Goal: Navigation & Orientation: Find specific page/section

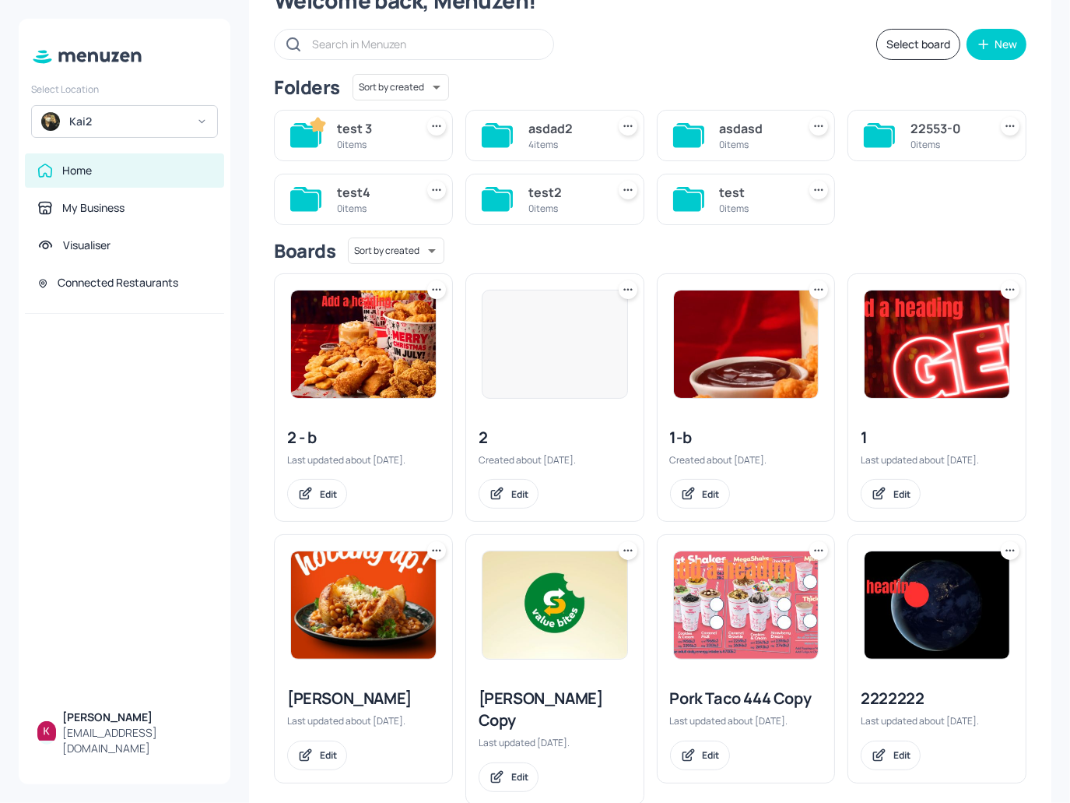
scroll to position [78, 0]
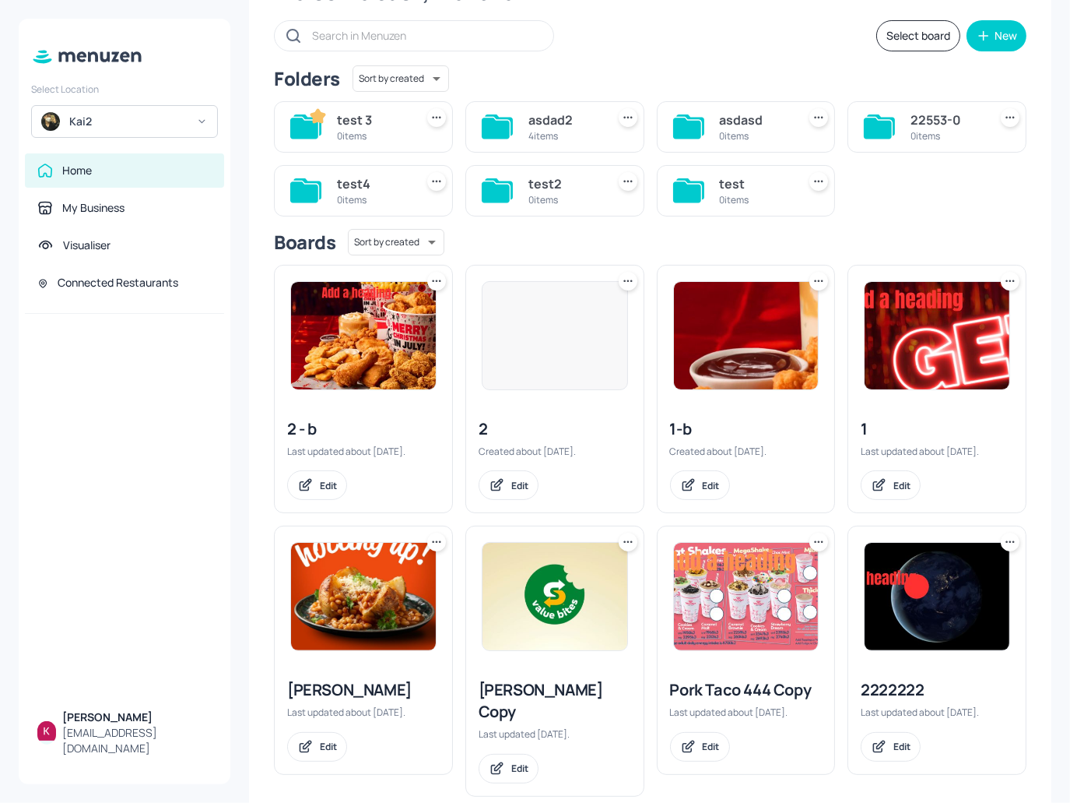
click at [153, 114] on div "Kai2" at bounding box center [128, 122] width 118 height 16
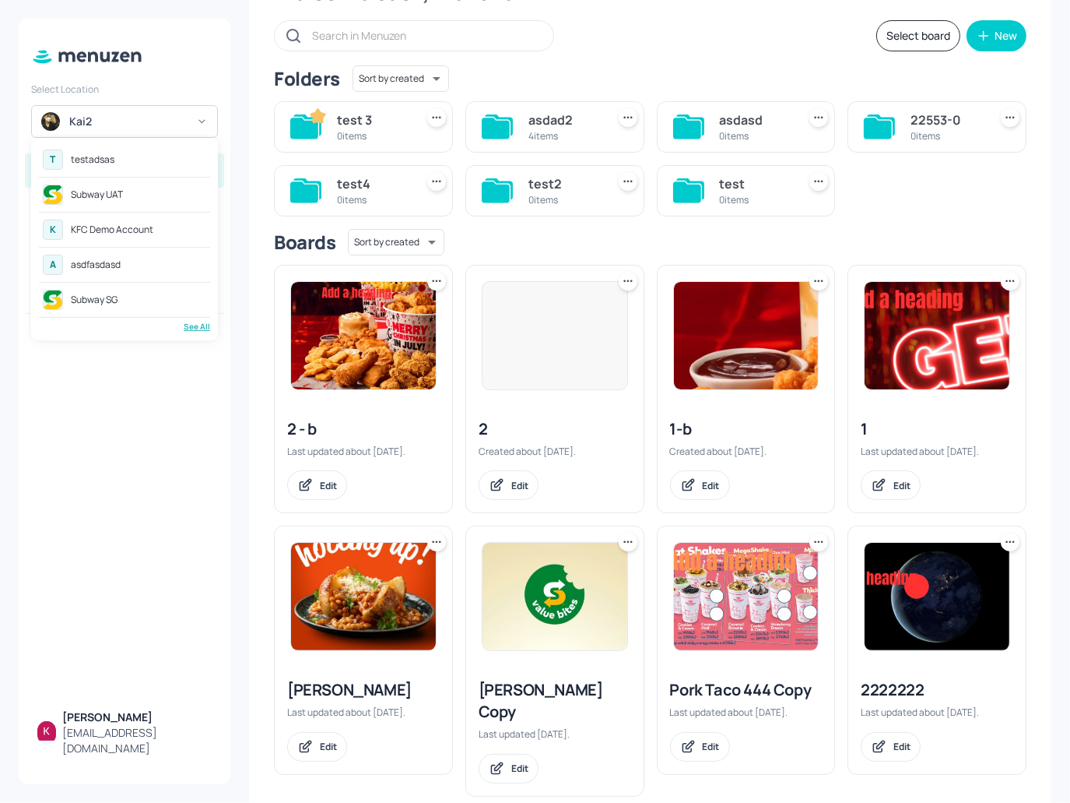
click at [128, 166] on div "T testadsas" at bounding box center [124, 160] width 171 height 28
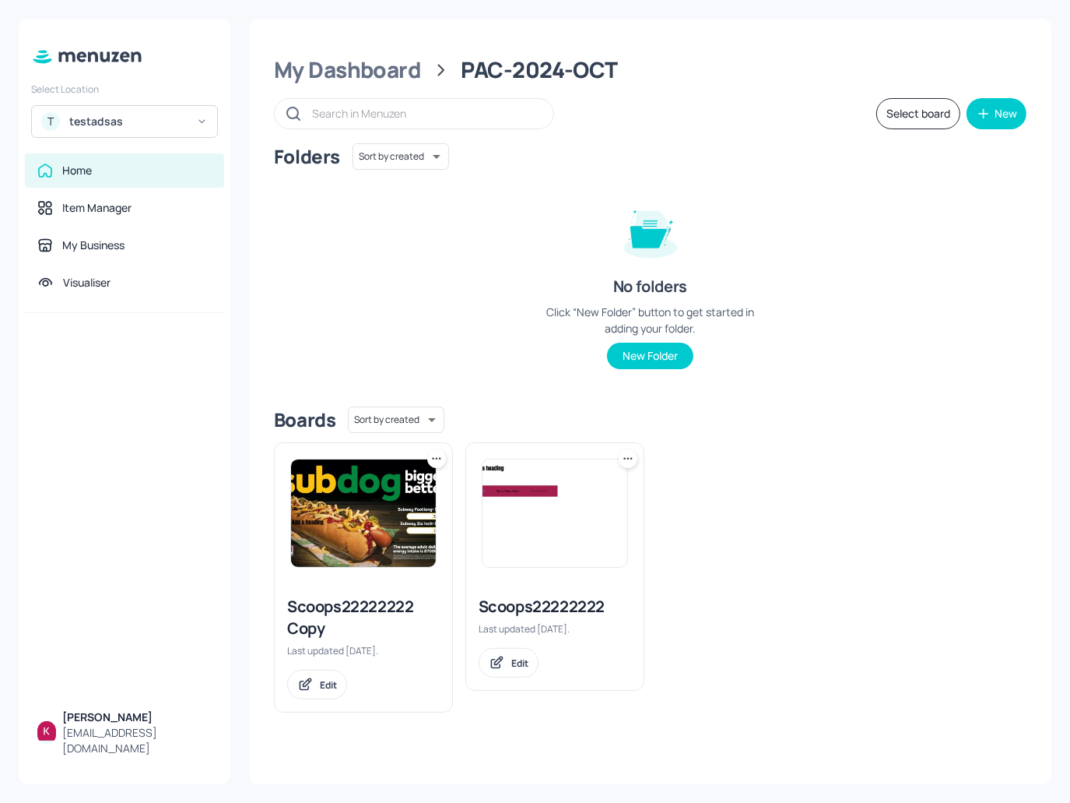
click at [371, 510] on img at bounding box center [363, 512] width 145 height 107
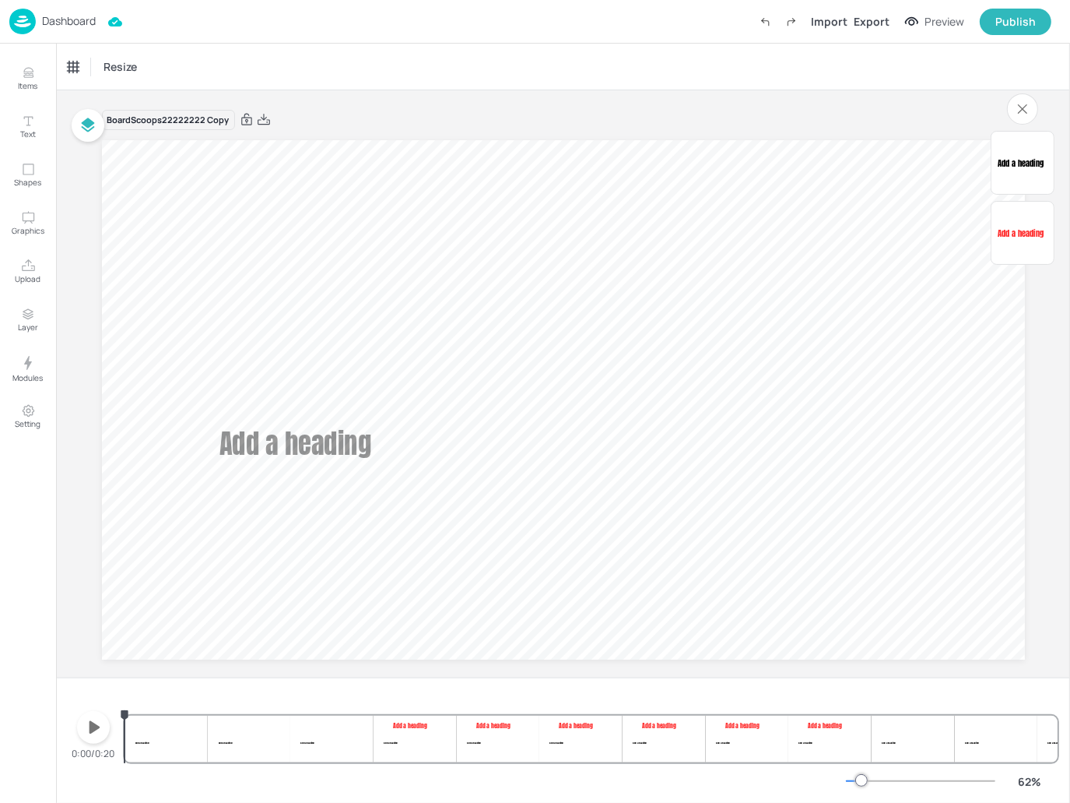
click at [69, 5] on div "Dashboard Import Export Preview Publish" at bounding box center [530, 21] width 1042 height 43
click at [66, 19] on p "Dashboard" at bounding box center [69, 21] width 54 height 11
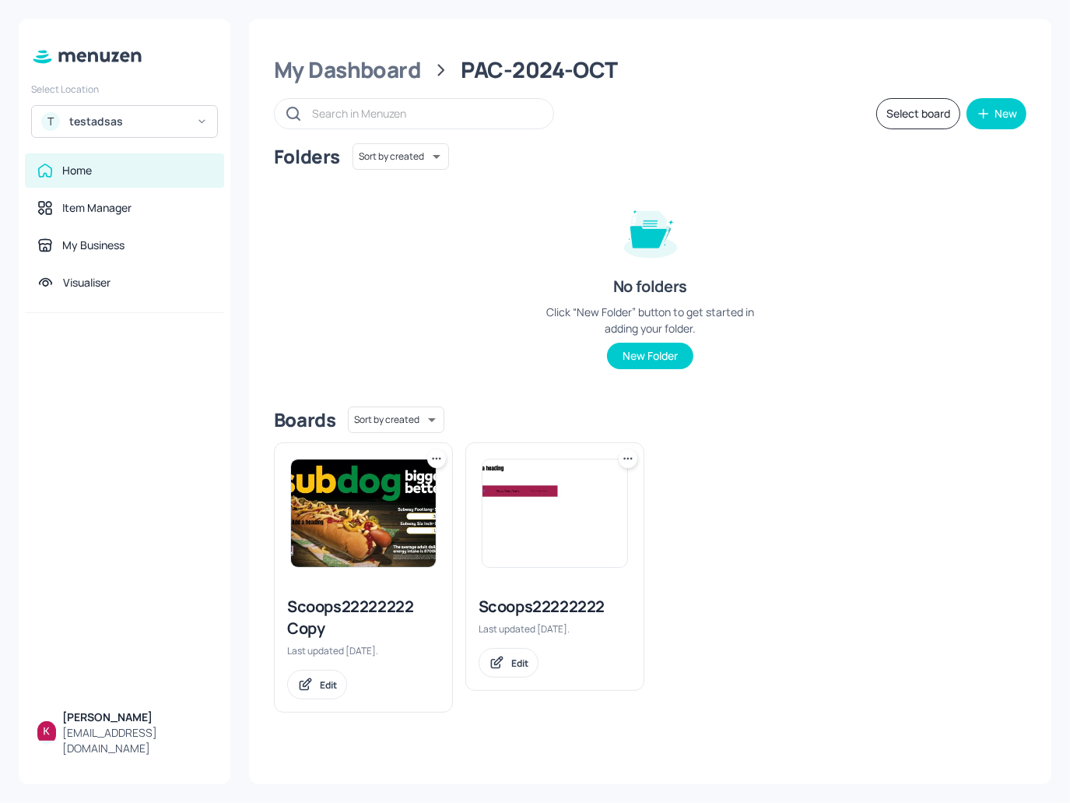
click at [146, 121] on div "testadsas" at bounding box center [128, 122] width 118 height 16
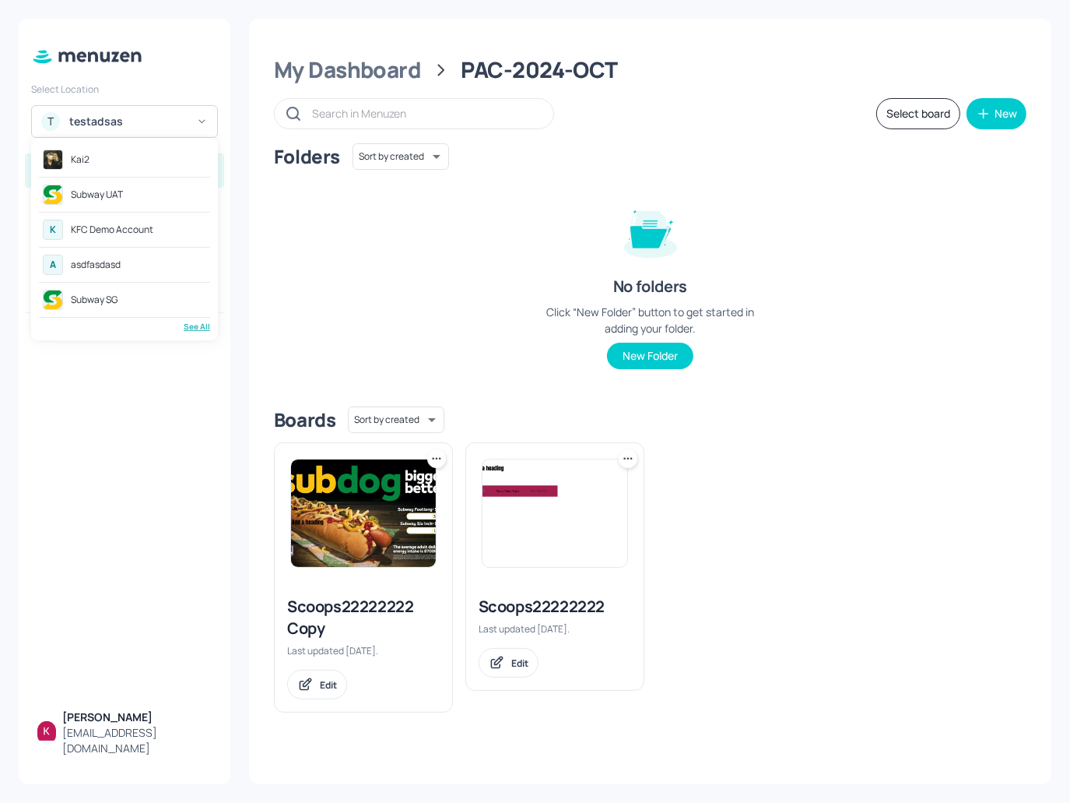
click at [149, 255] on div "A asdfasdasd" at bounding box center [124, 265] width 171 height 28
